Goal: Check status: Check status

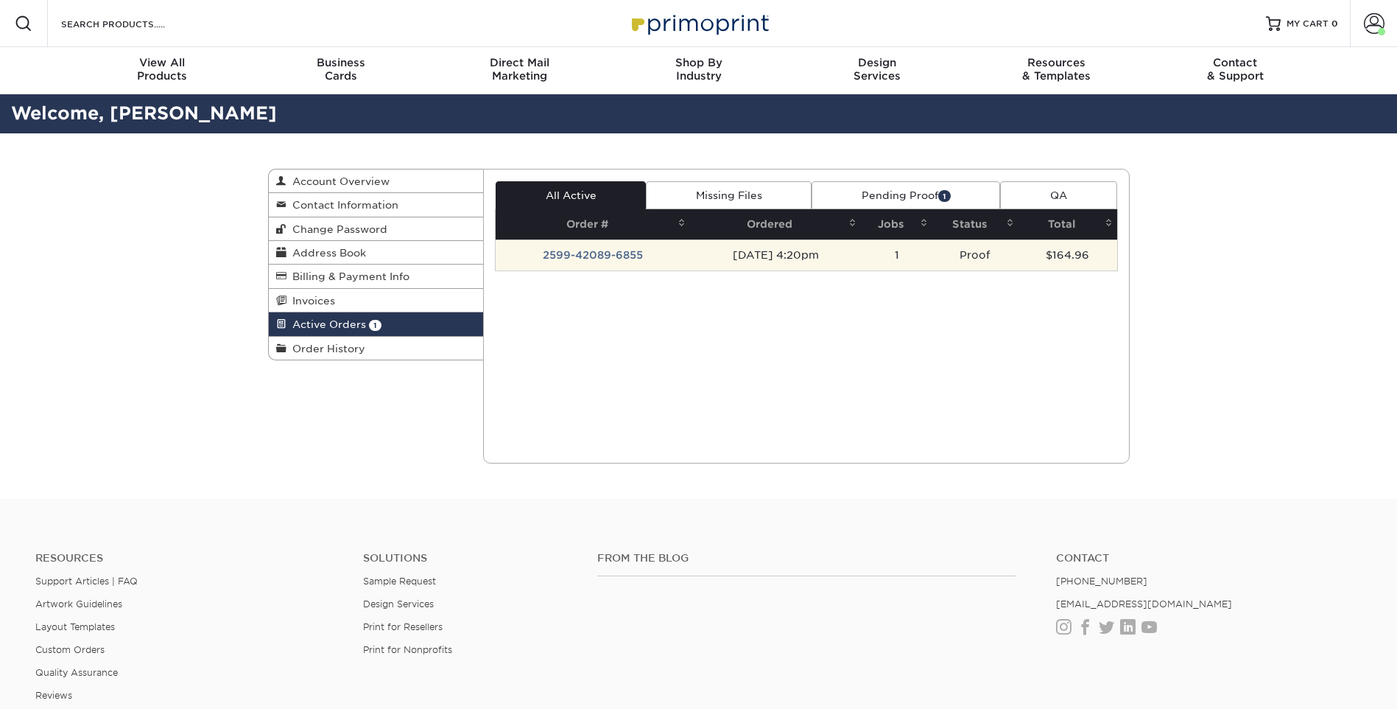
click at [562, 255] on td "2599-42089-6855" at bounding box center [593, 254] width 194 height 31
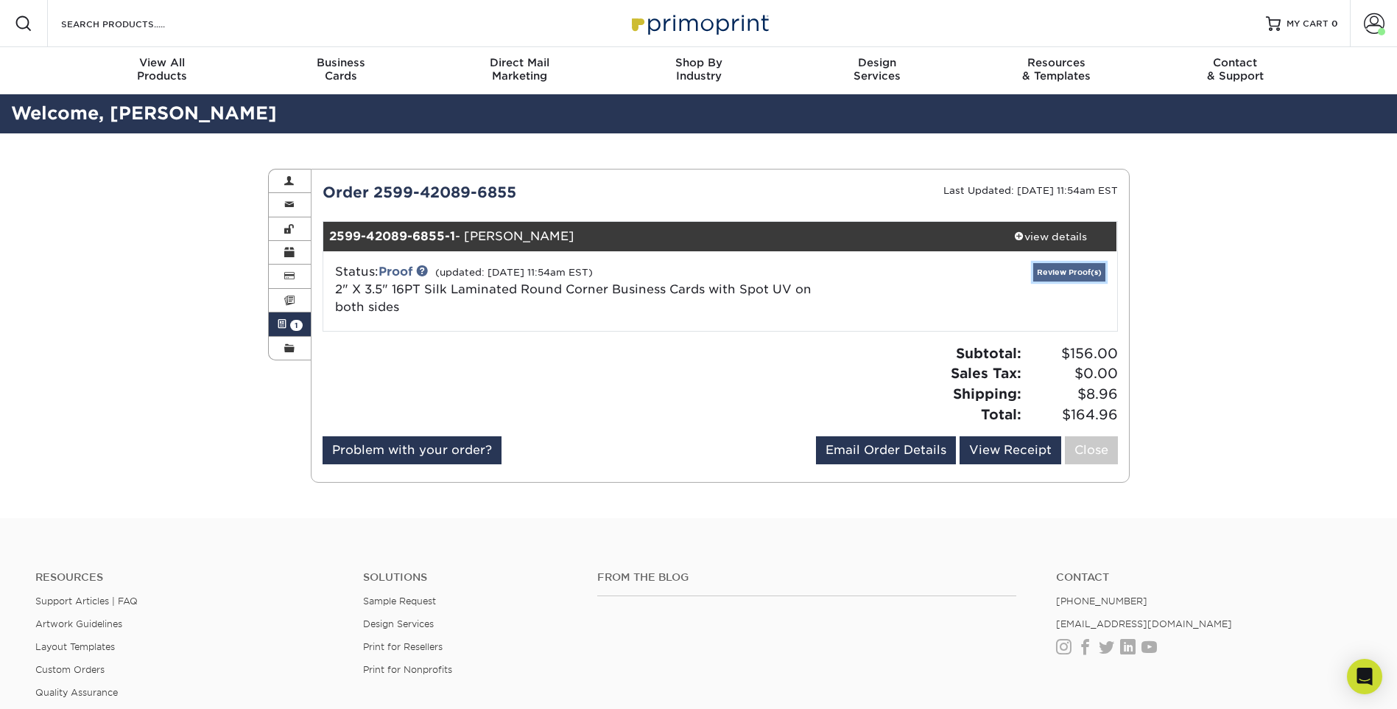
click at [1048, 273] on link "Review Proof(s)" at bounding box center [1069, 272] width 72 height 18
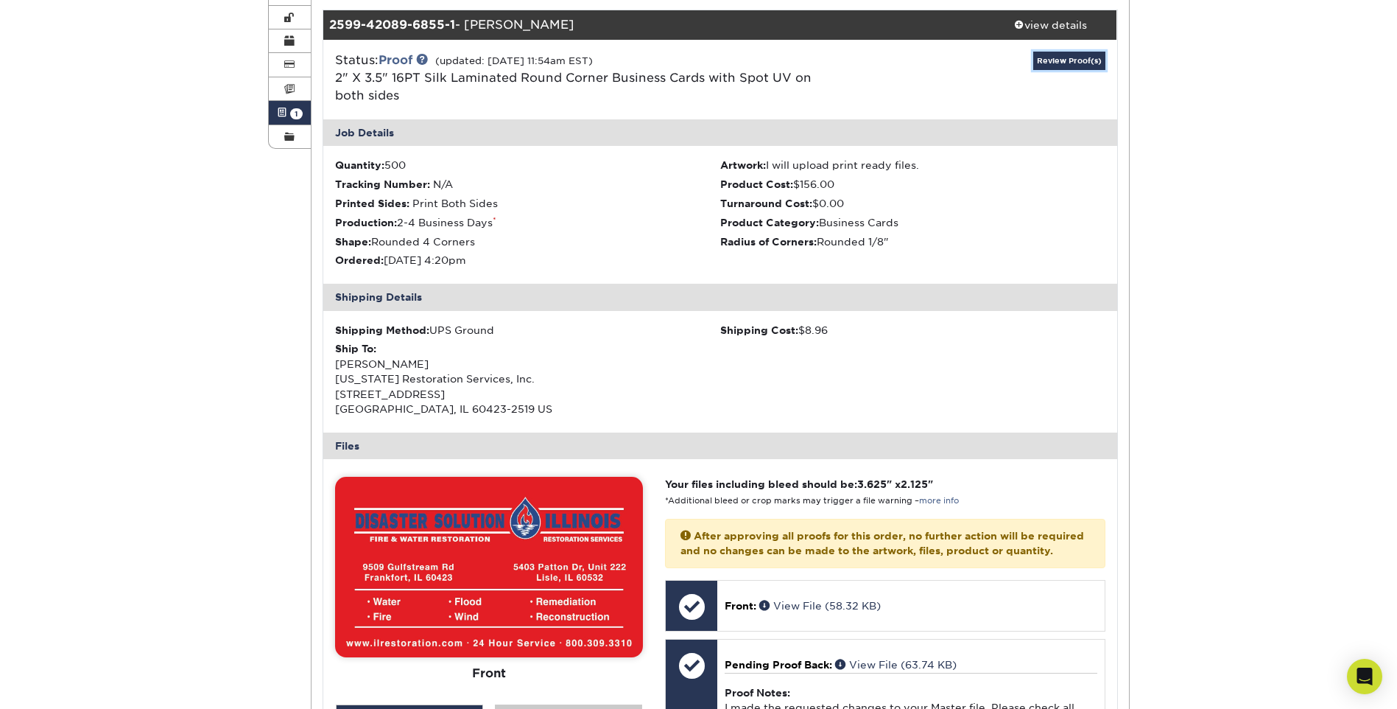
scroll to position [442, 0]
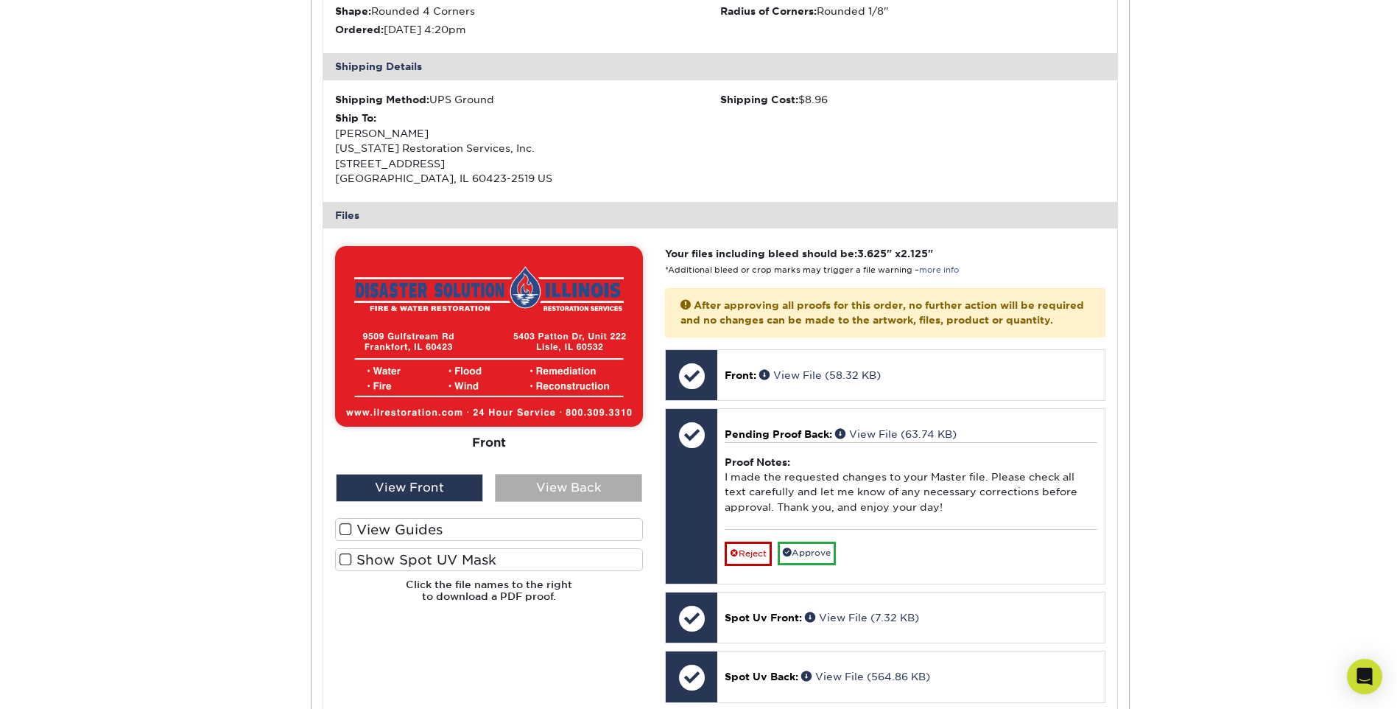
click at [563, 479] on div "View Back" at bounding box center [568, 488] width 147 height 28
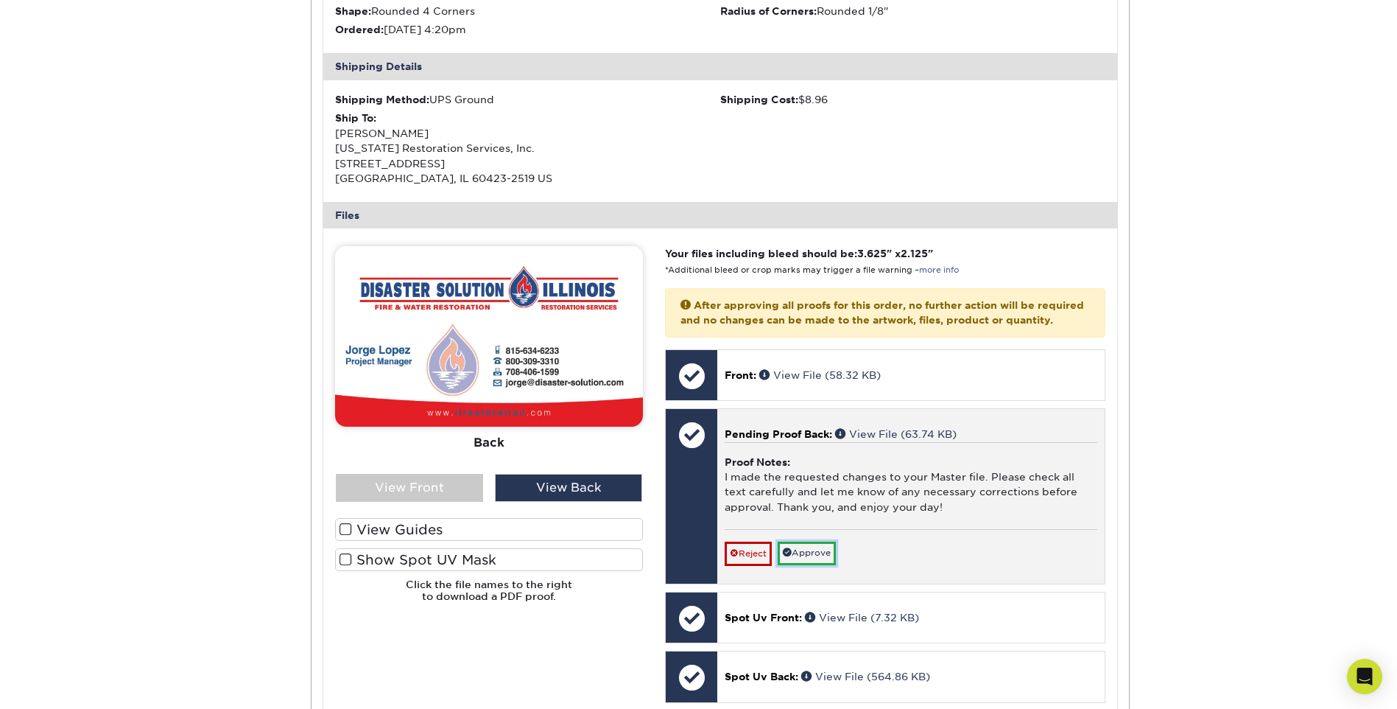
click at [815, 564] on link "Approve" at bounding box center [807, 552] width 58 height 23
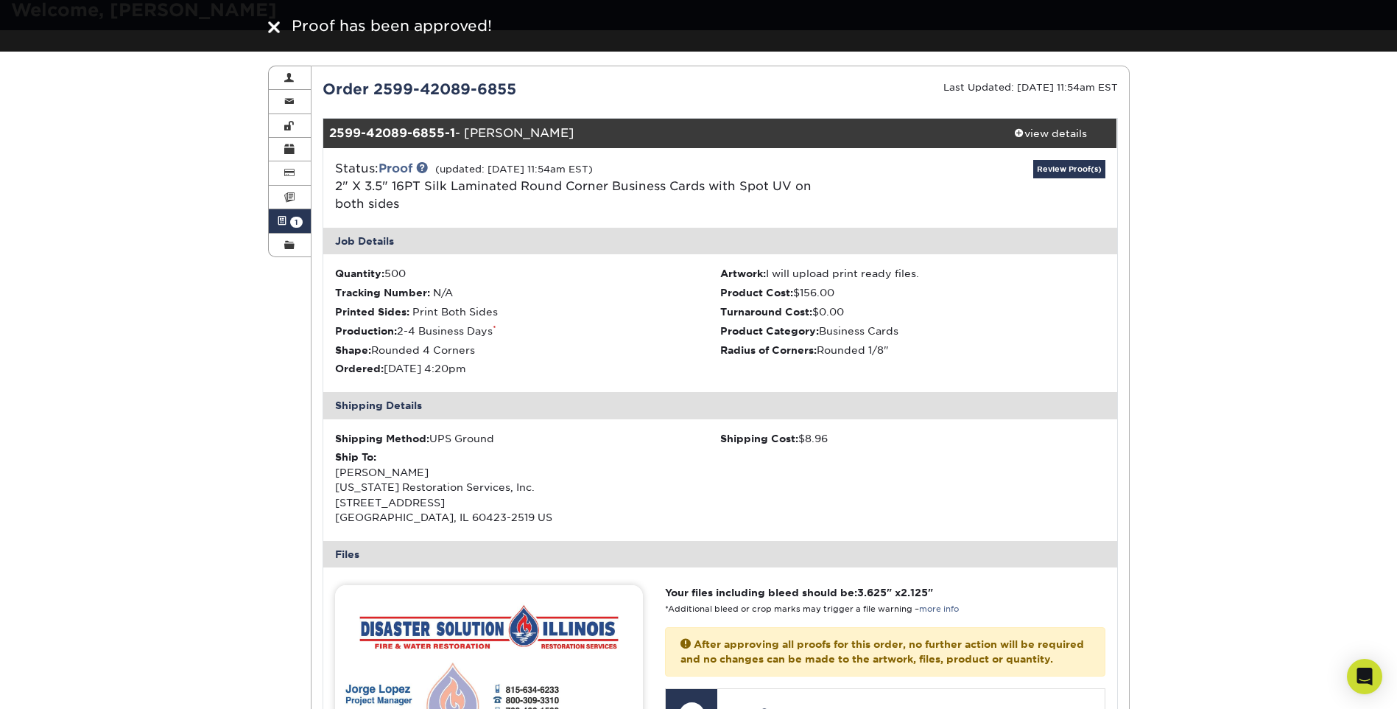
scroll to position [0, 0]
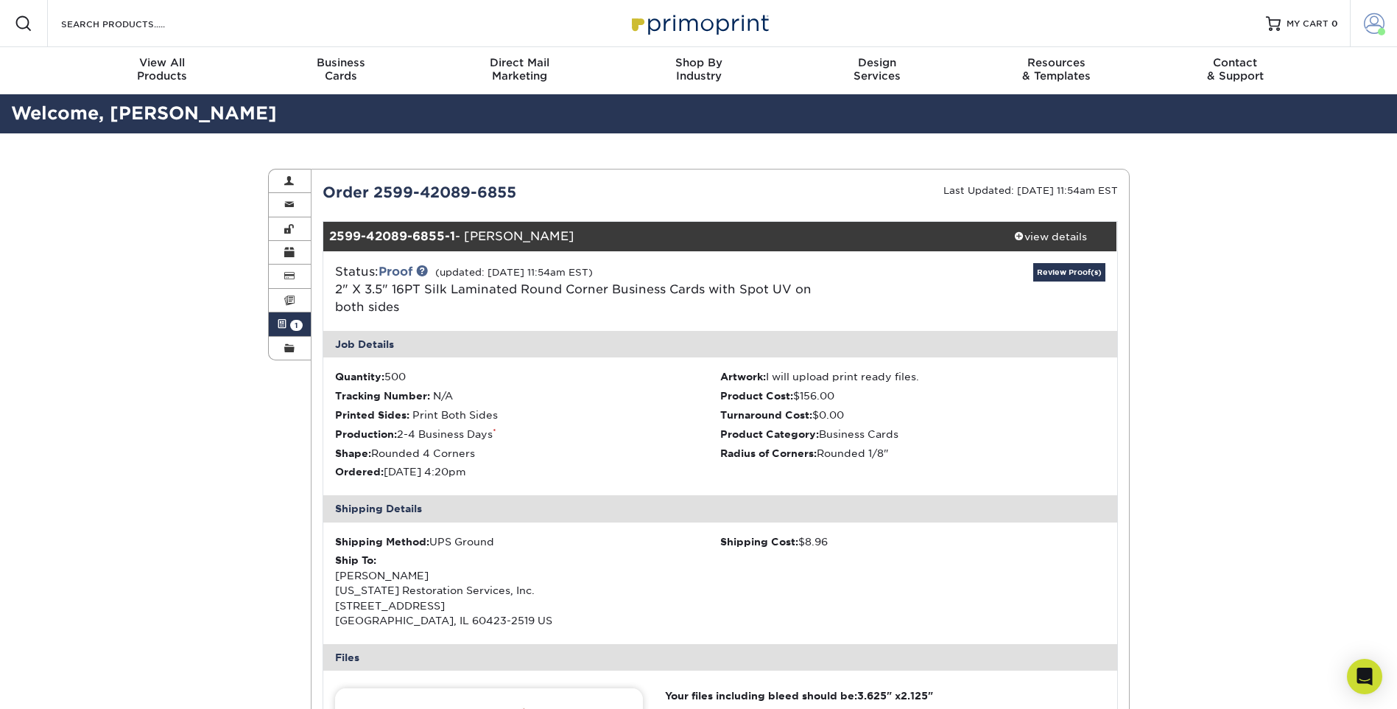
click at [1367, 28] on span at bounding box center [1374, 23] width 21 height 21
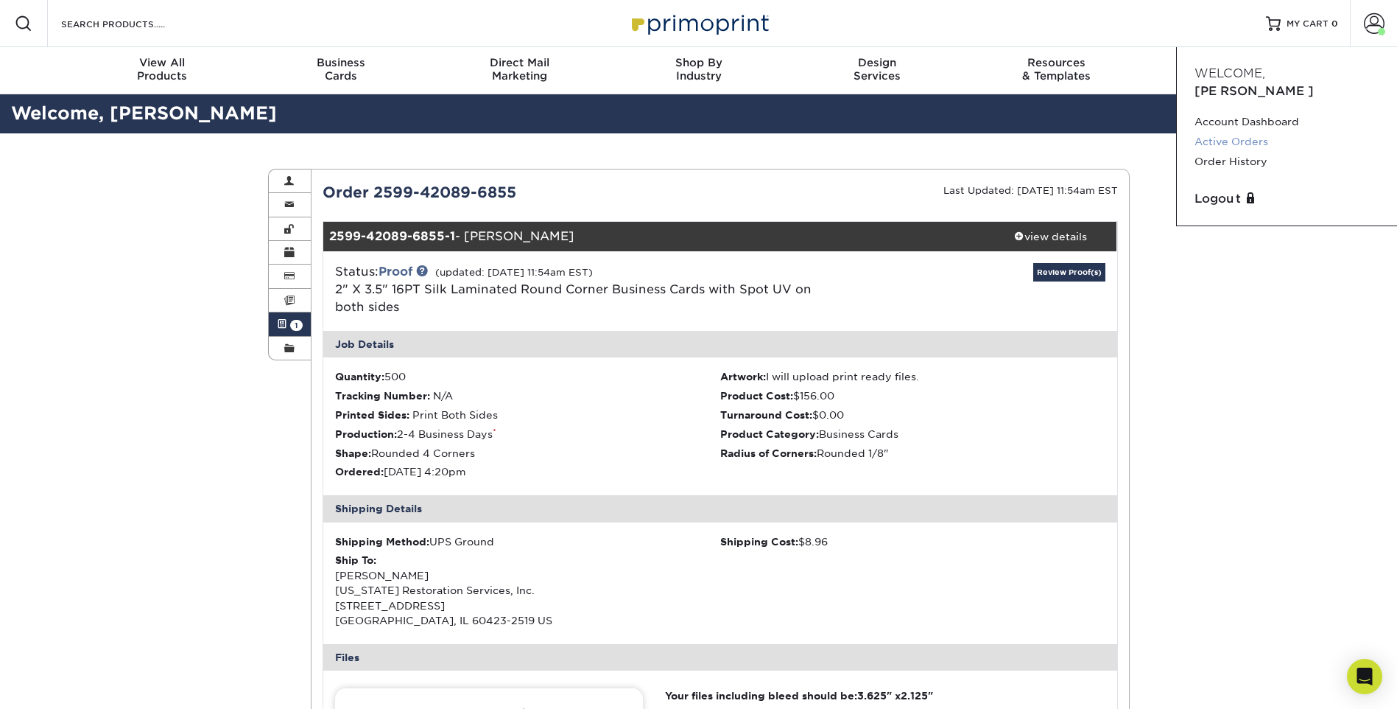
click at [1248, 132] on link "Active Orders" at bounding box center [1287, 142] width 185 height 20
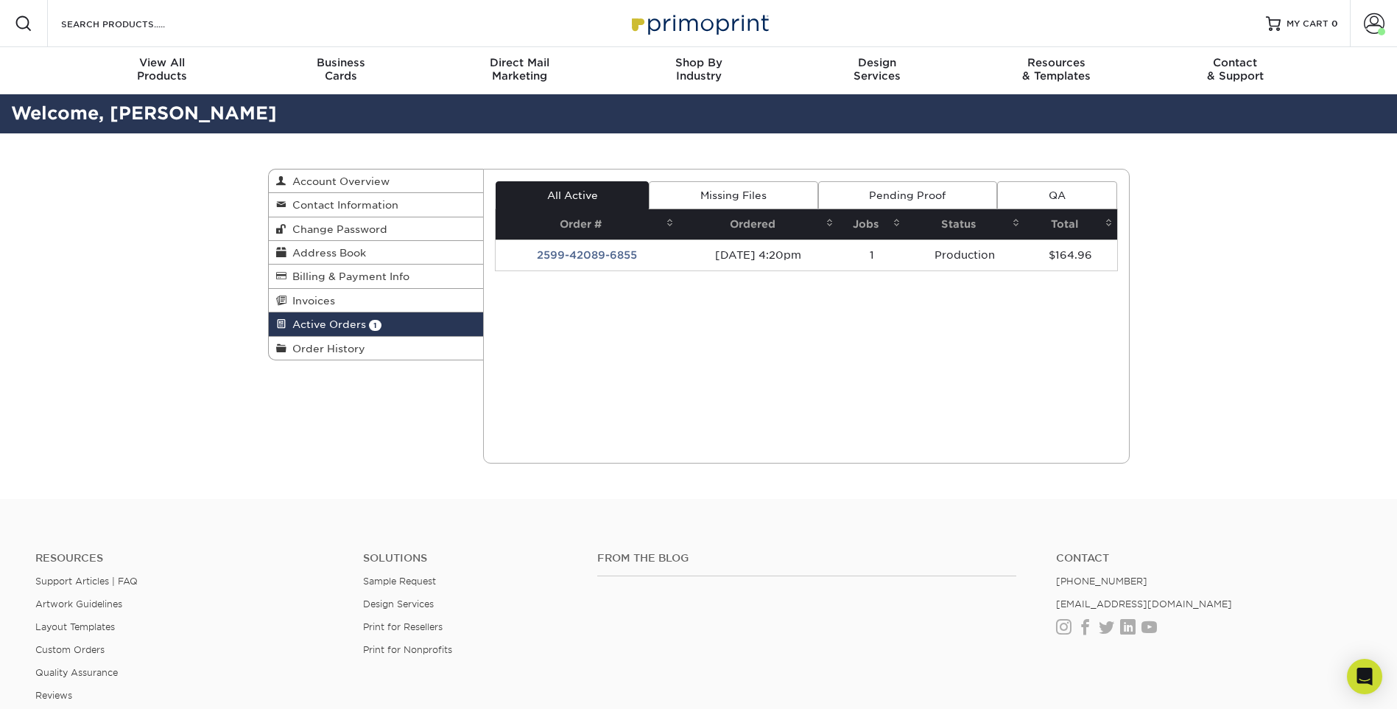
click at [619, 256] on td "2599-42089-6855" at bounding box center [587, 254] width 183 height 31
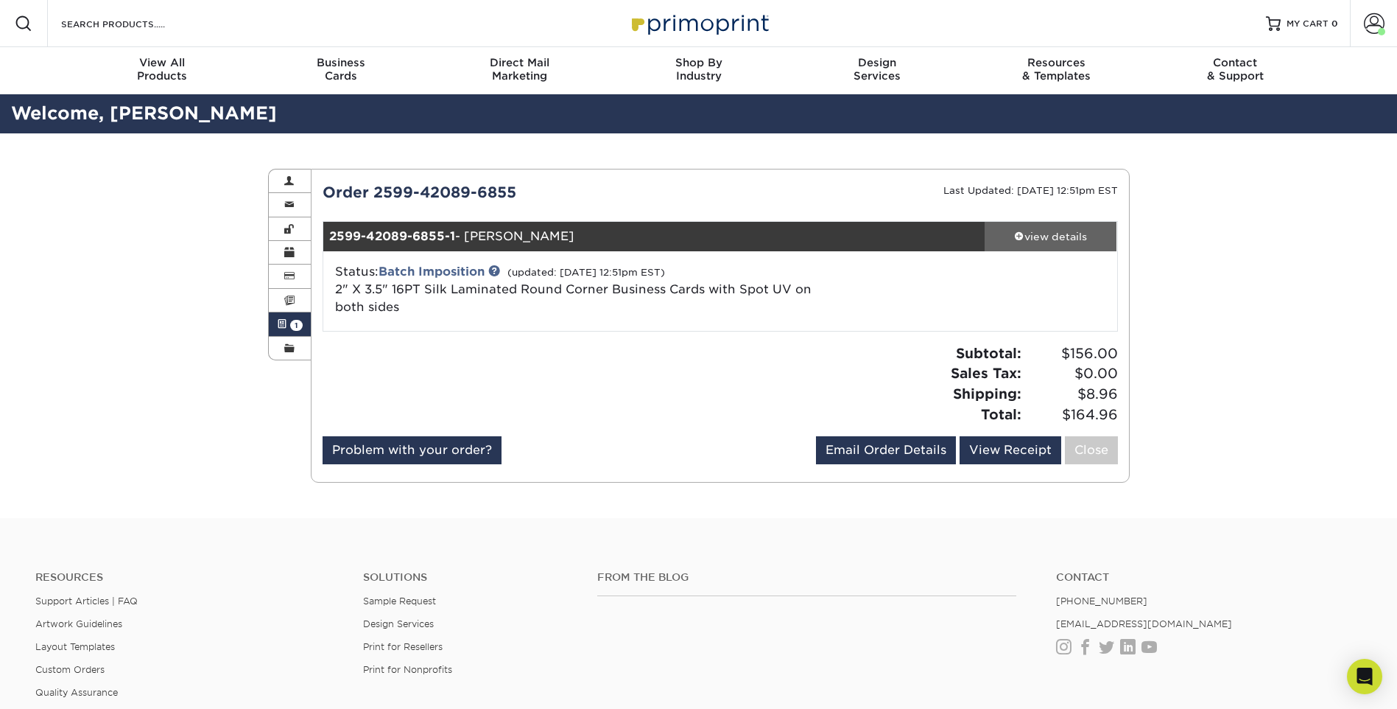
click at [1055, 236] on div "view details" at bounding box center [1051, 236] width 133 height 15
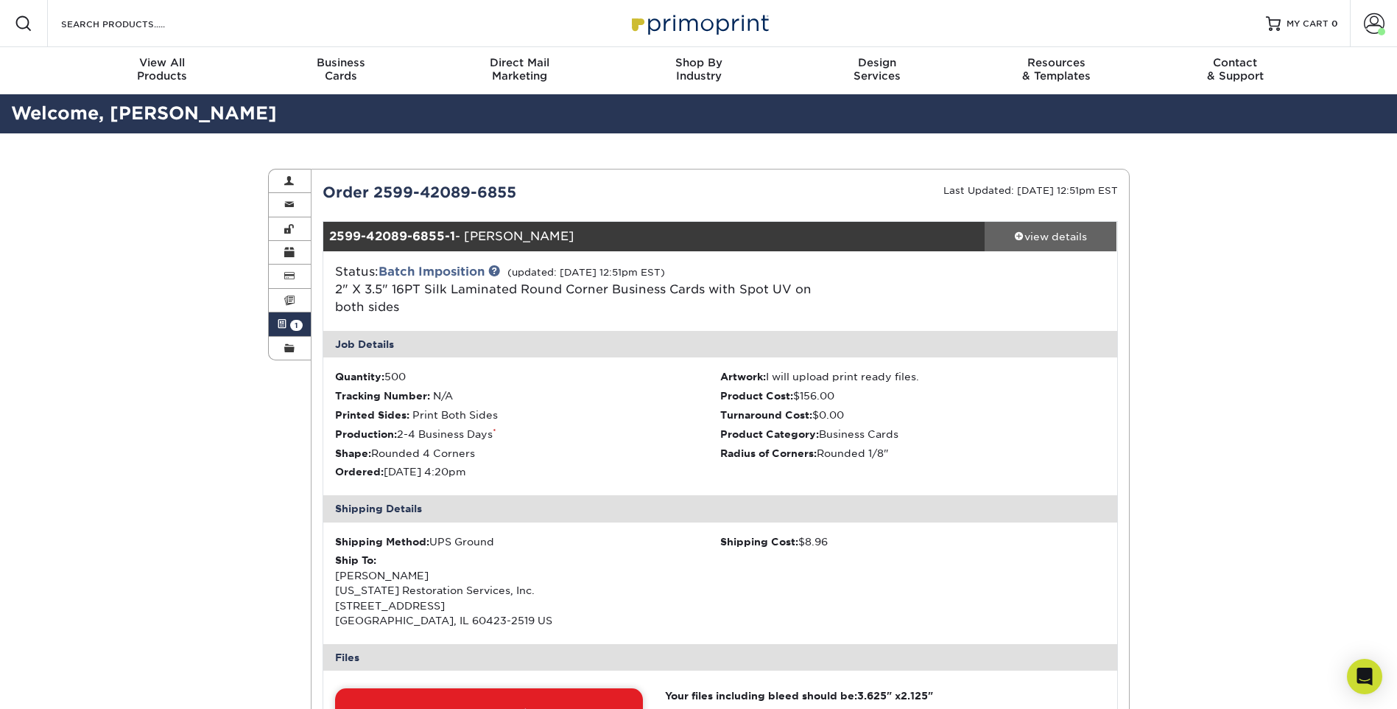
click at [1030, 236] on div "view details" at bounding box center [1051, 236] width 133 height 15
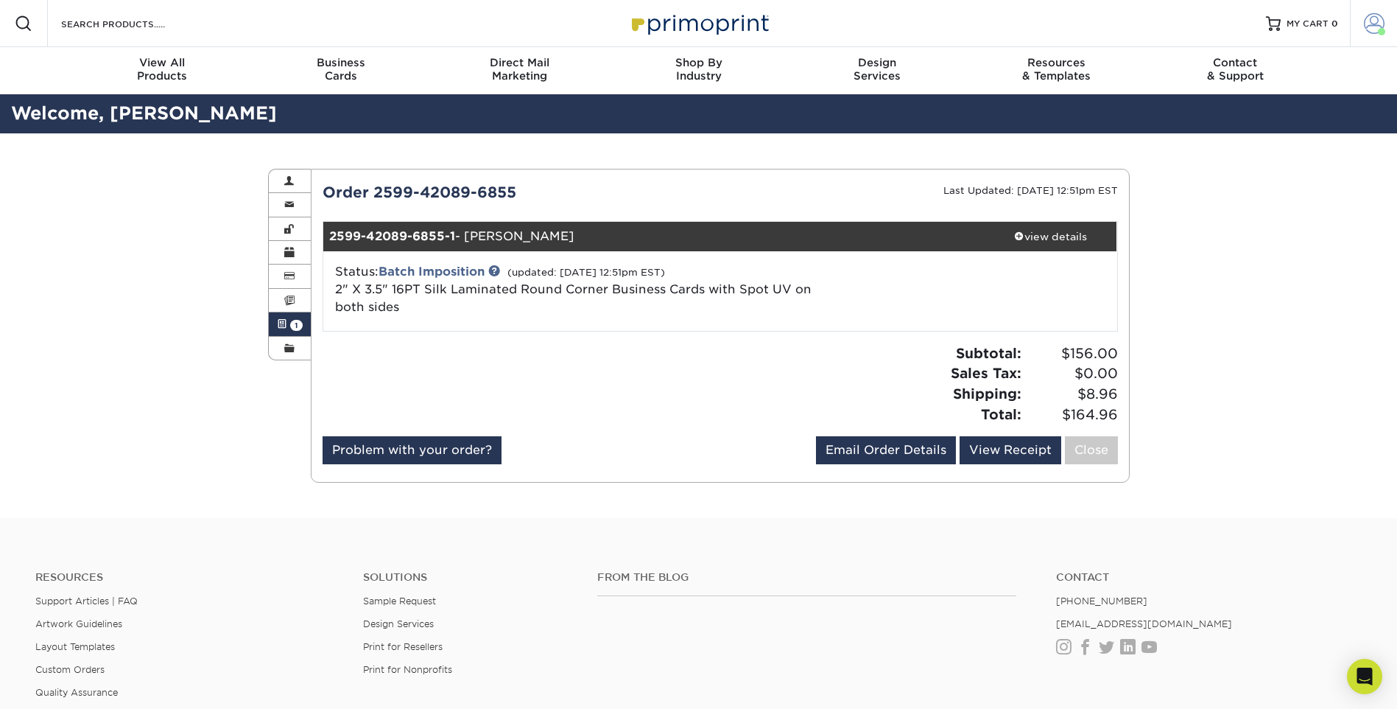
click at [1370, 24] on span at bounding box center [1374, 23] width 21 height 21
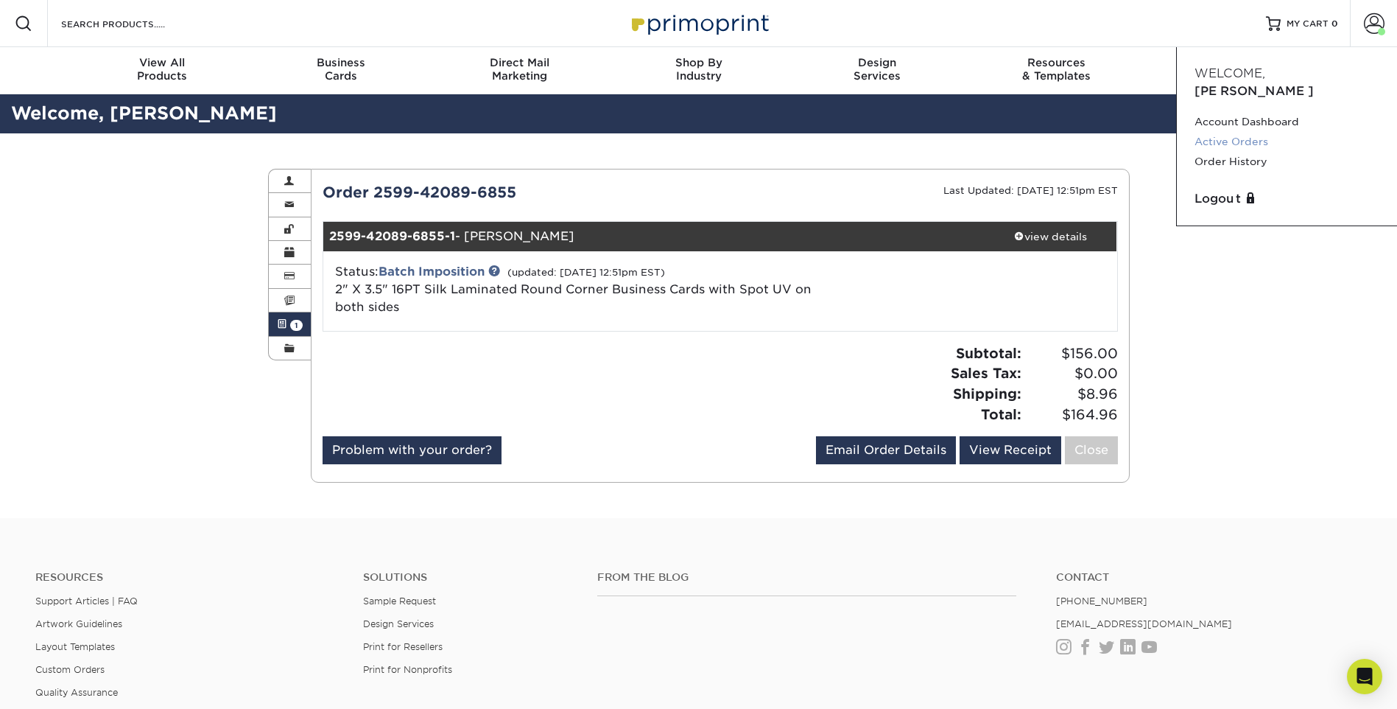
click at [1259, 132] on link "Active Orders" at bounding box center [1287, 142] width 185 height 20
